Goal: Information Seeking & Learning: Learn about a topic

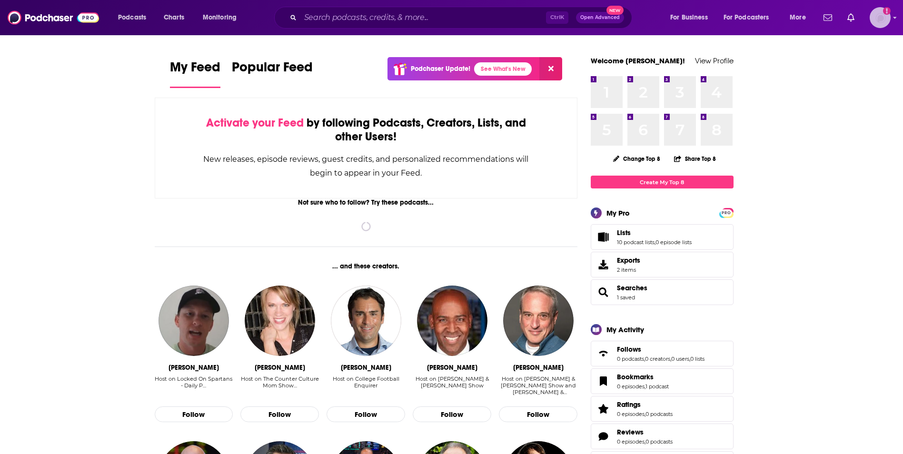
click at [883, 19] on img "Logged in as AlexMerceron" at bounding box center [880, 17] width 21 height 21
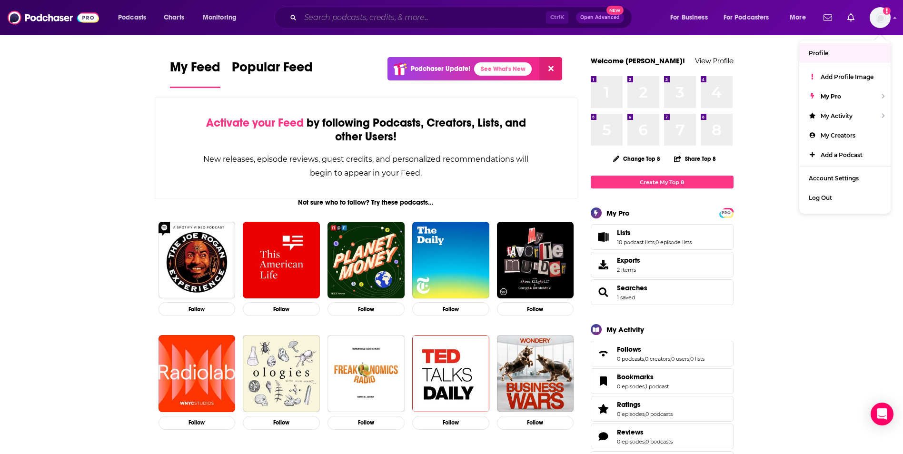
click at [476, 18] on input "Search podcasts, credits, & more..." at bounding box center [424, 17] width 246 height 15
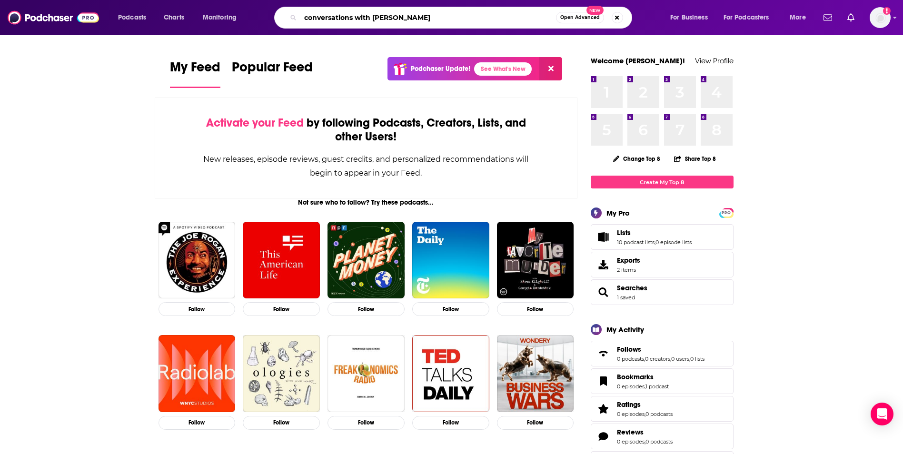
type input "conversations with [PERSON_NAME]"
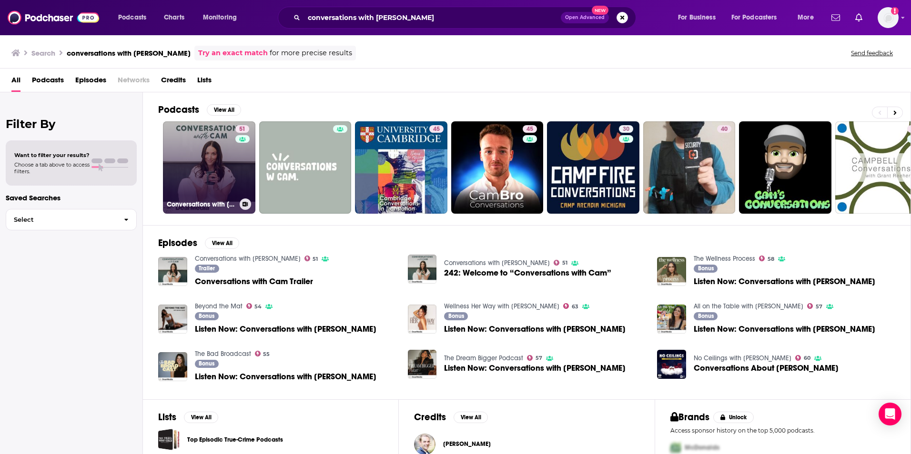
click at [241, 159] on div "51" at bounding box center [243, 161] width 16 height 73
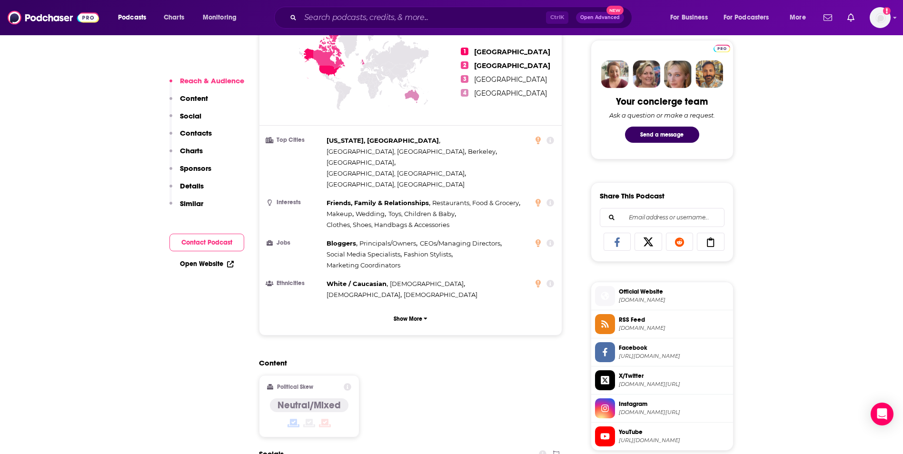
scroll to position [451, 0]
click at [385, 310] on button "Show More" at bounding box center [411, 319] width 288 height 18
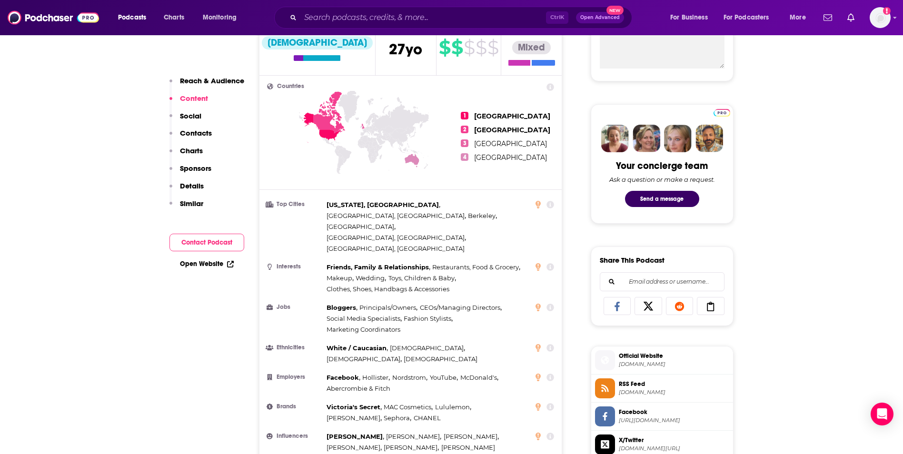
scroll to position [0, 0]
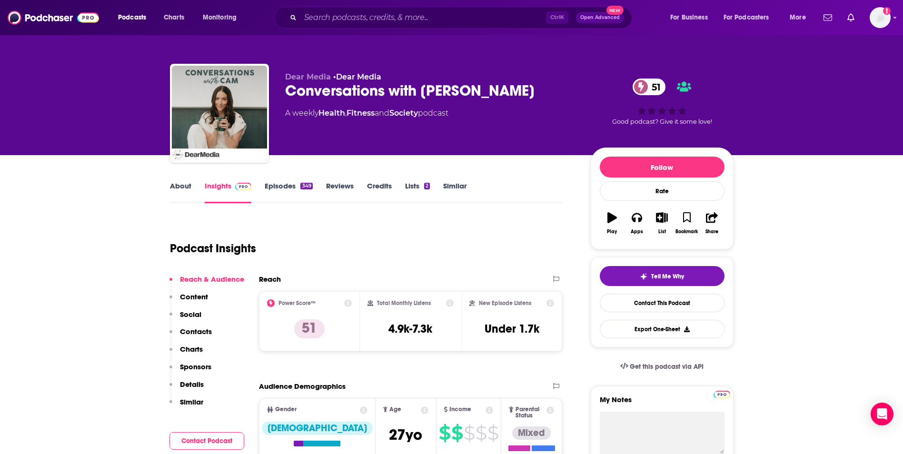
click at [294, 187] on link "Episodes 349" at bounding box center [289, 192] width 48 height 22
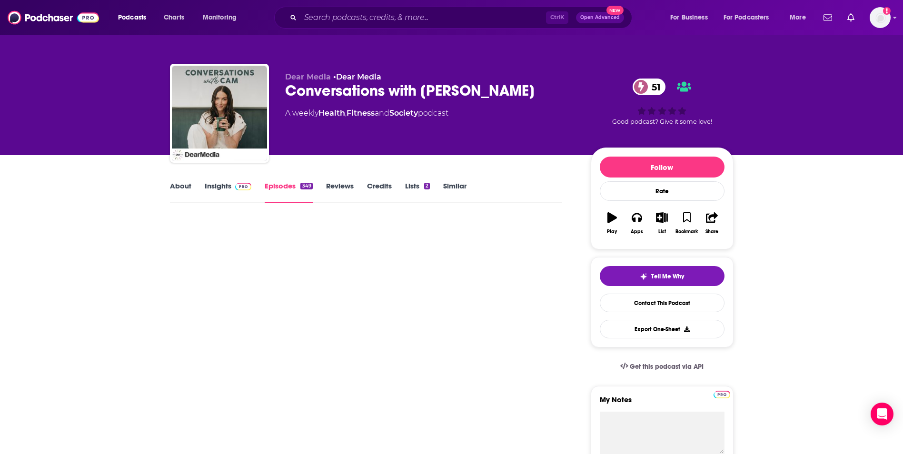
click at [294, 187] on link "Episodes 349" at bounding box center [289, 192] width 48 height 22
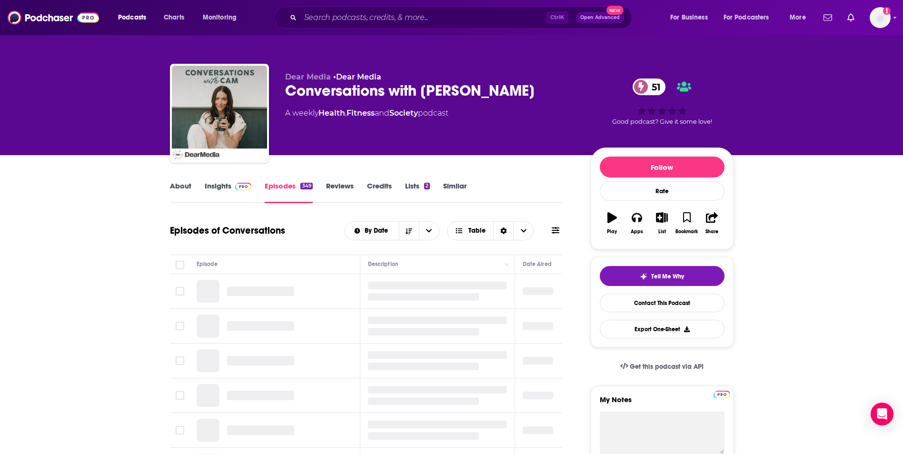
click at [188, 188] on link "About" at bounding box center [180, 192] width 21 height 22
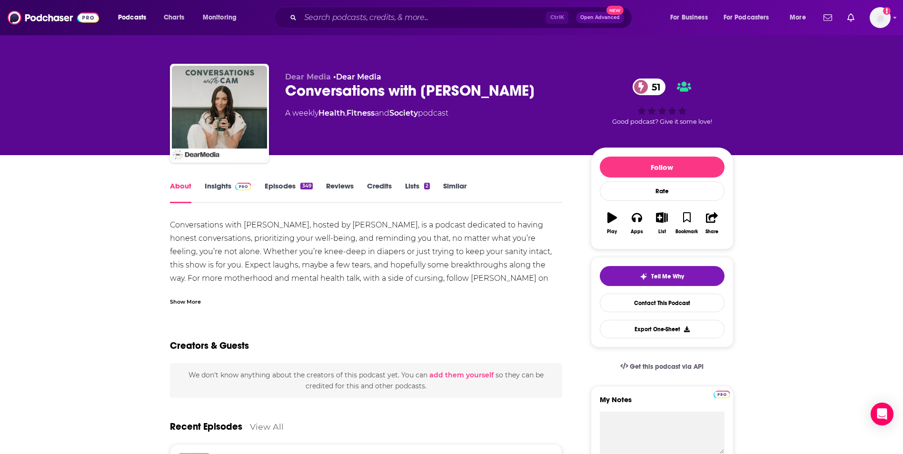
click at [346, 181] on link "Reviews" at bounding box center [340, 192] width 28 height 22
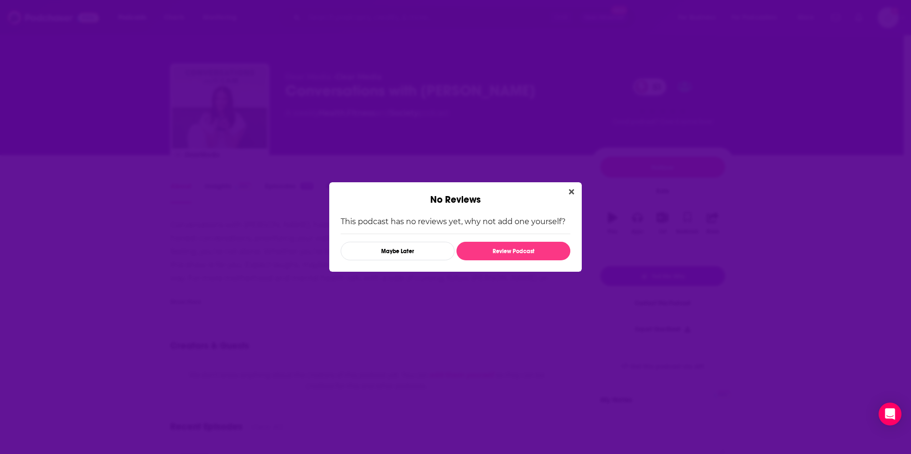
click at [564, 195] on div "No Reviews" at bounding box center [455, 193] width 252 height 23
click at [571, 195] on icon "Close" at bounding box center [571, 192] width 5 height 8
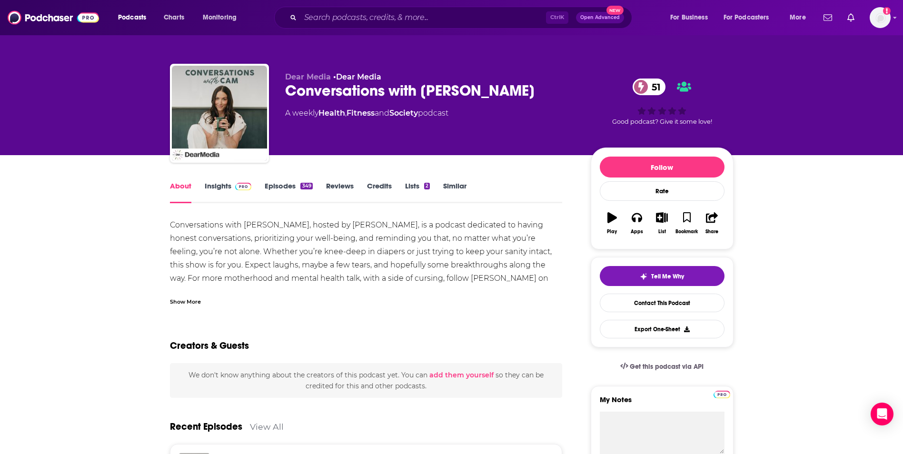
click at [301, 186] on div "349" at bounding box center [307, 186] width 12 height 7
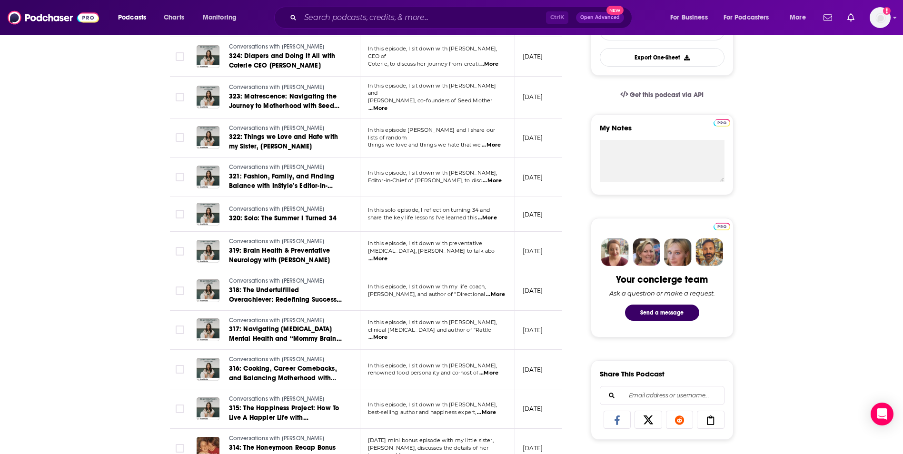
scroll to position [272, 0]
click at [388, 255] on span "...More" at bounding box center [378, 259] width 19 height 8
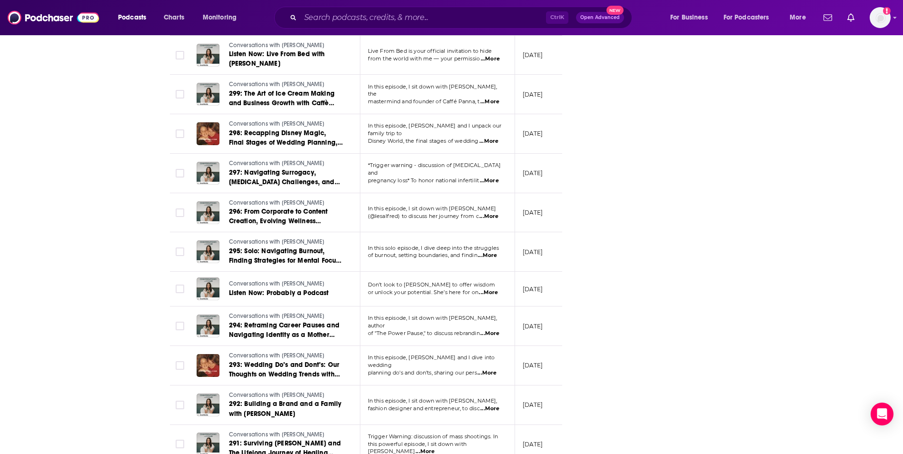
scroll to position [1378, 0]
click at [488, 212] on span "...More" at bounding box center [489, 216] width 19 height 8
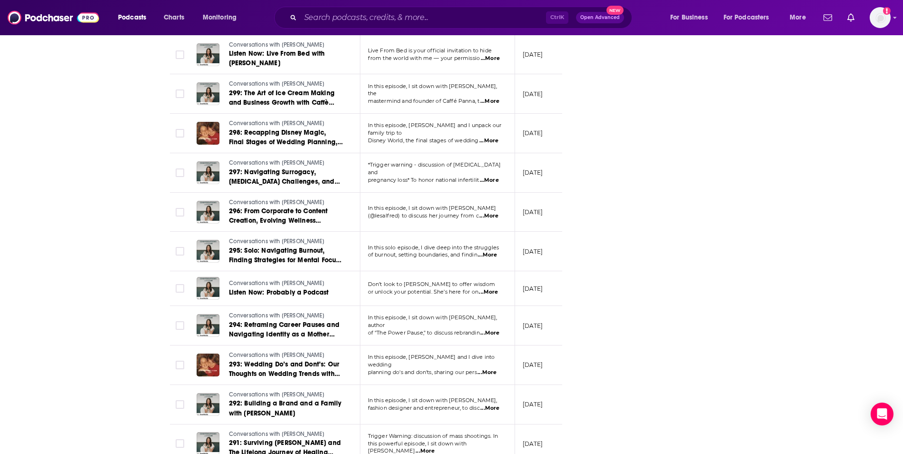
drag, startPoint x: 582, startPoint y: 192, endPoint x: 606, endPoint y: 255, distance: 66.9
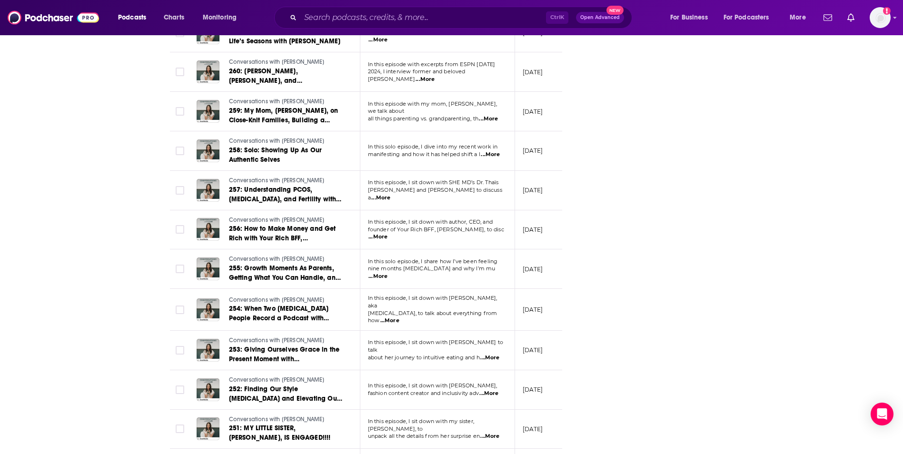
scroll to position [3052, 0]
click at [38, 18] on img at bounding box center [53, 18] width 91 height 18
